Goal: Information Seeking & Learning: Learn about a topic

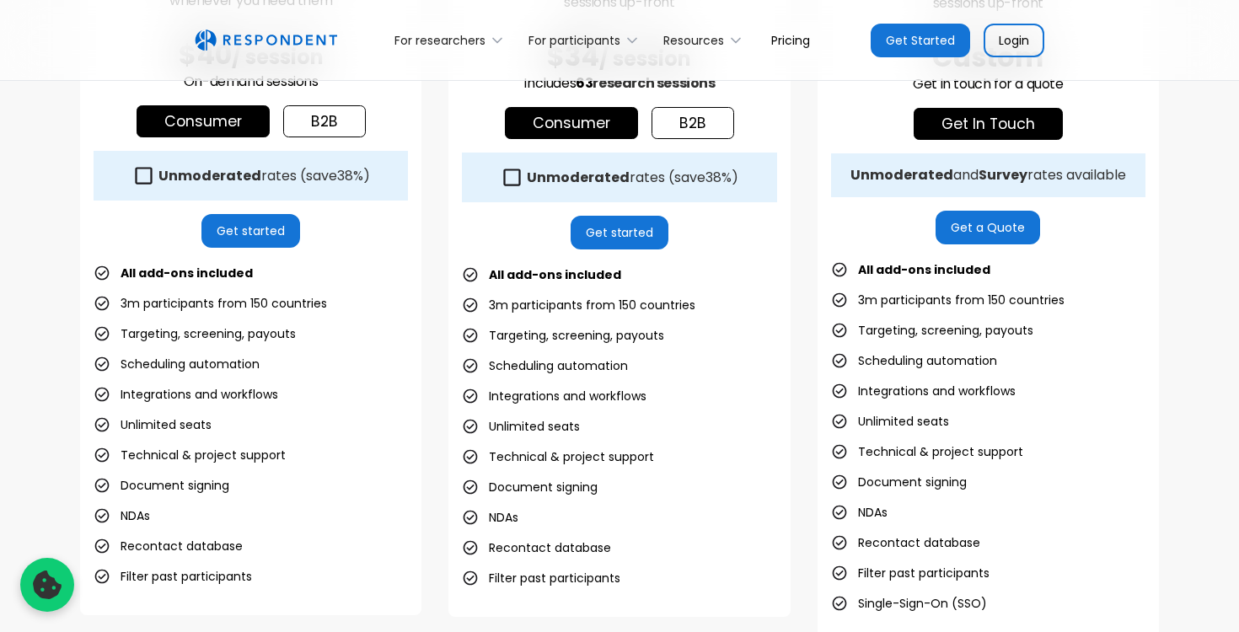
scroll to position [587, 0]
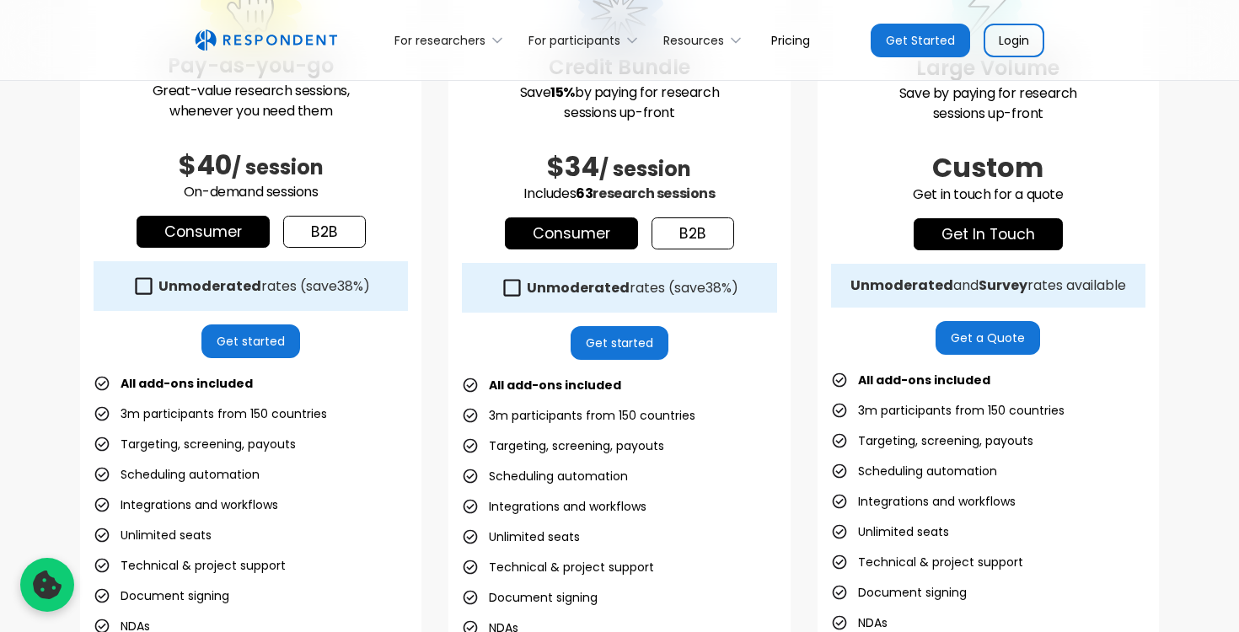
click at [1087, 288] on div "Unmoderated and Survey rates available" at bounding box center [988, 285] width 276 height 17
click at [512, 282] on icon at bounding box center [512, 287] width 23 height 23
click at [152, 280] on icon at bounding box center [143, 286] width 23 height 23
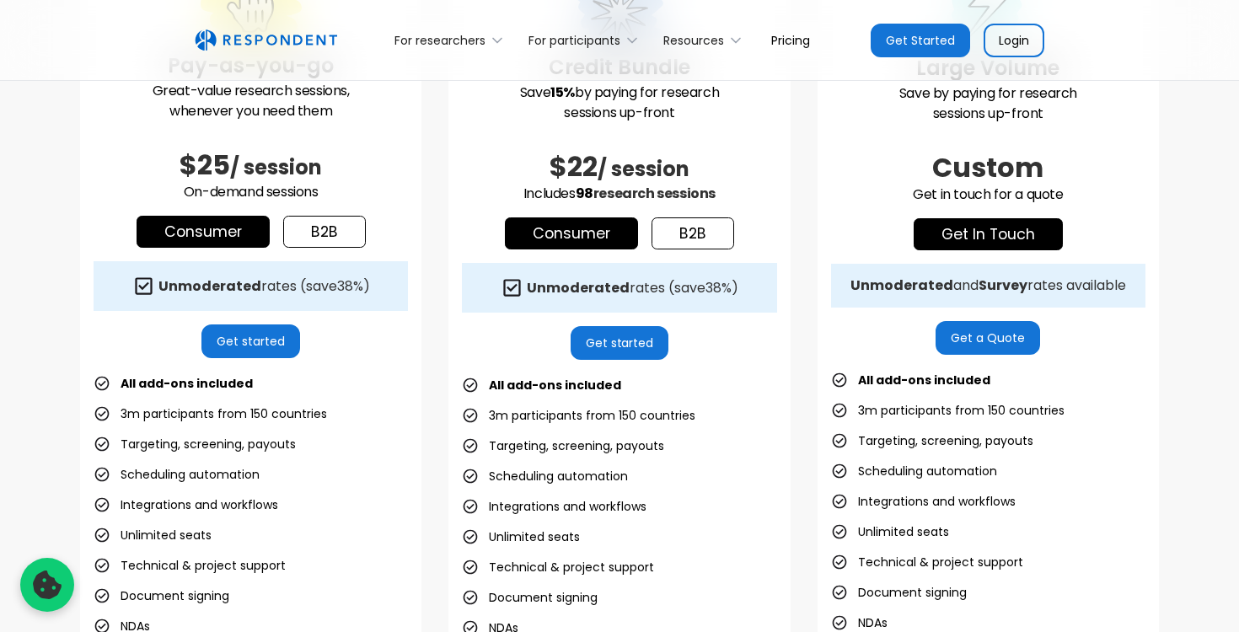
click at [475, 282] on div "Unmoderated rates (save 38% )" at bounding box center [619, 288] width 314 height 50
click at [144, 285] on icon at bounding box center [143, 285] width 17 height 17
click at [523, 308] on div "Unmoderated rates (save 38% )" at bounding box center [619, 288] width 314 height 50
click at [694, 238] on link "b2b" at bounding box center [692, 233] width 83 height 32
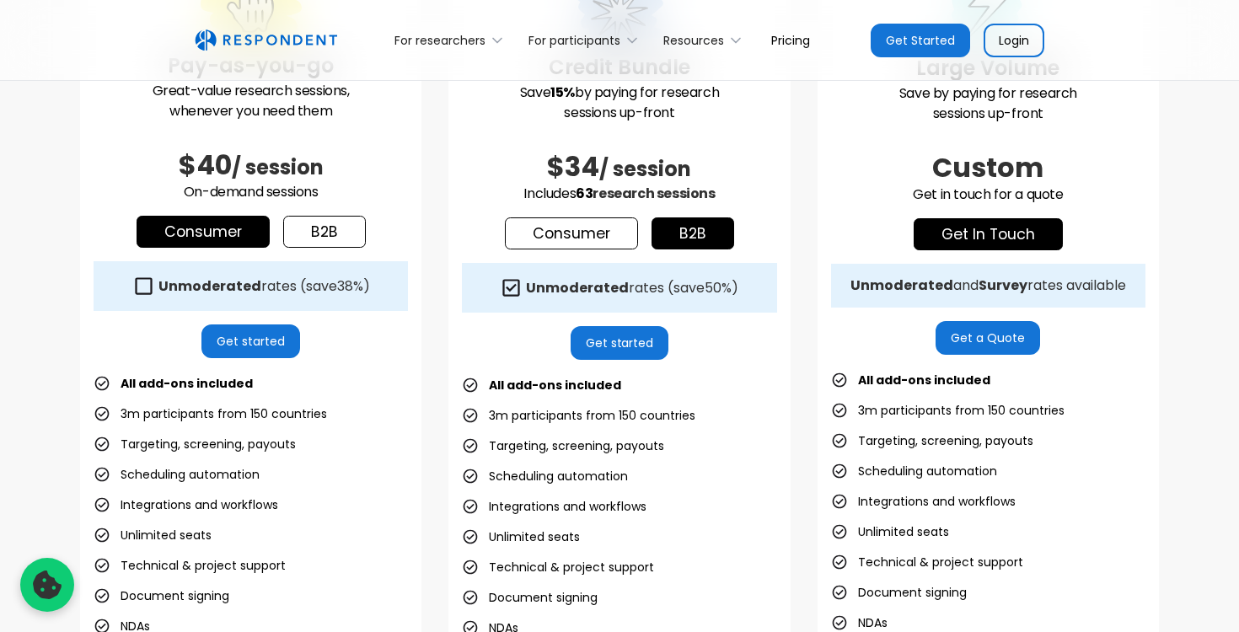
click at [550, 286] on strong "Unmoderated" at bounding box center [577, 287] width 103 height 19
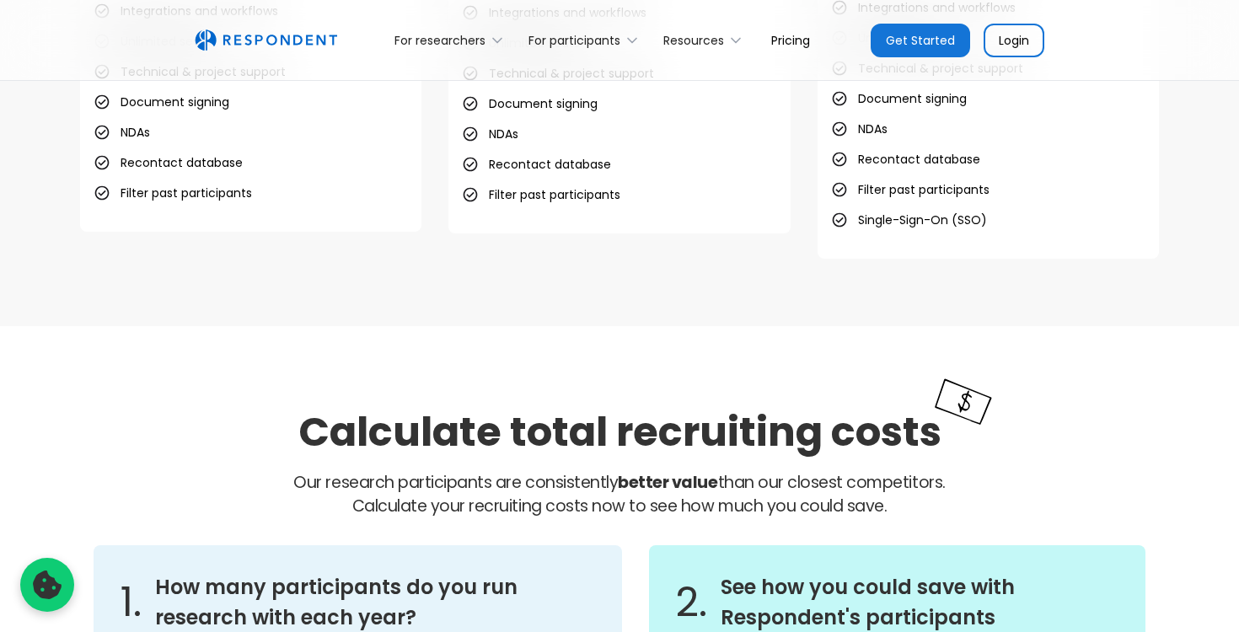
scroll to position [0, 0]
